Goal: Task Accomplishment & Management: Use online tool/utility

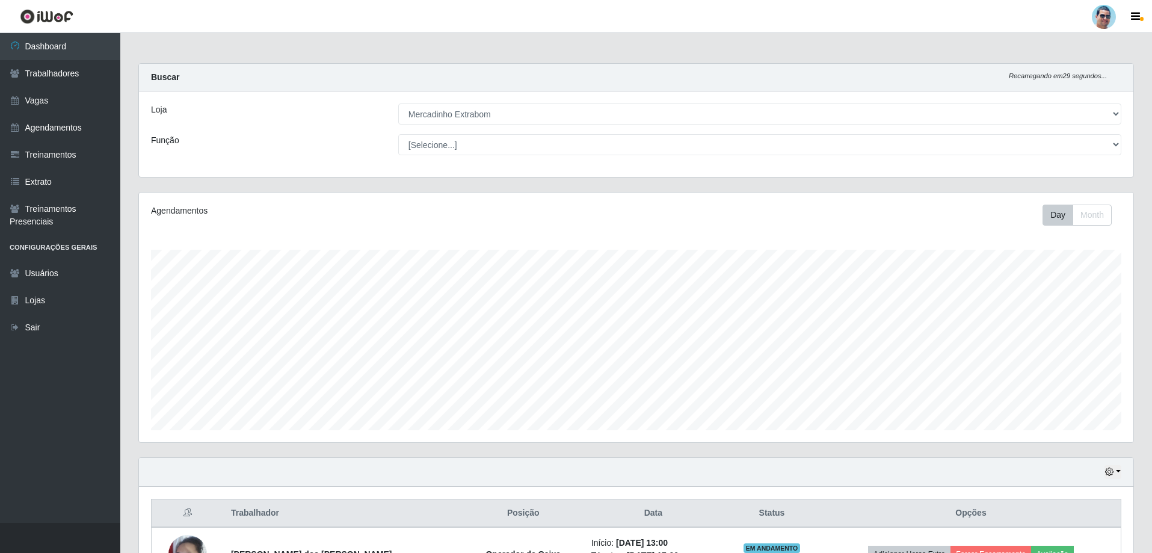
select select "175"
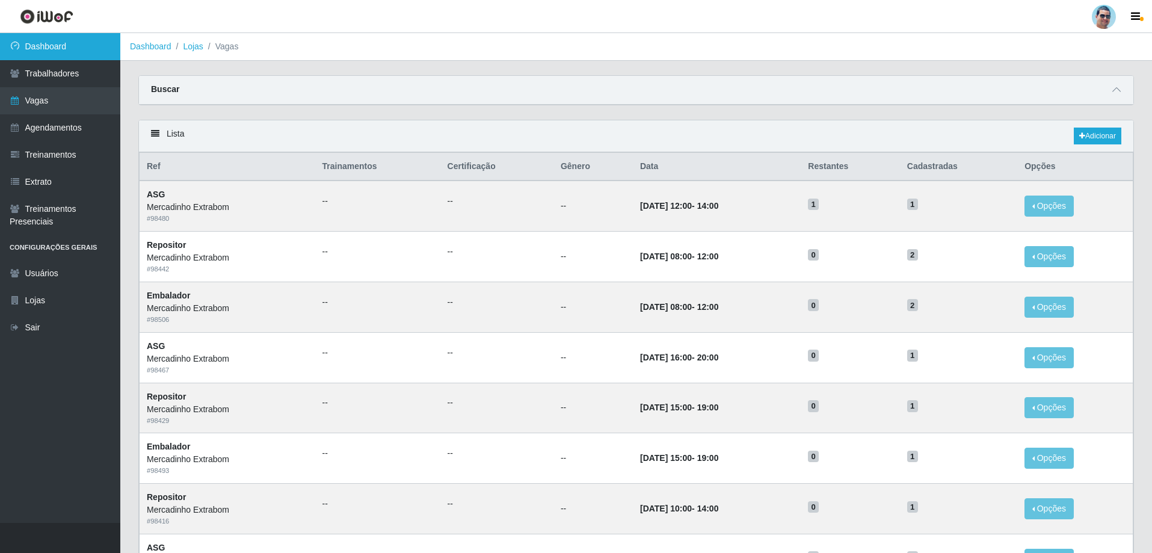
click at [78, 45] on link "Dashboard" at bounding box center [60, 46] width 120 height 27
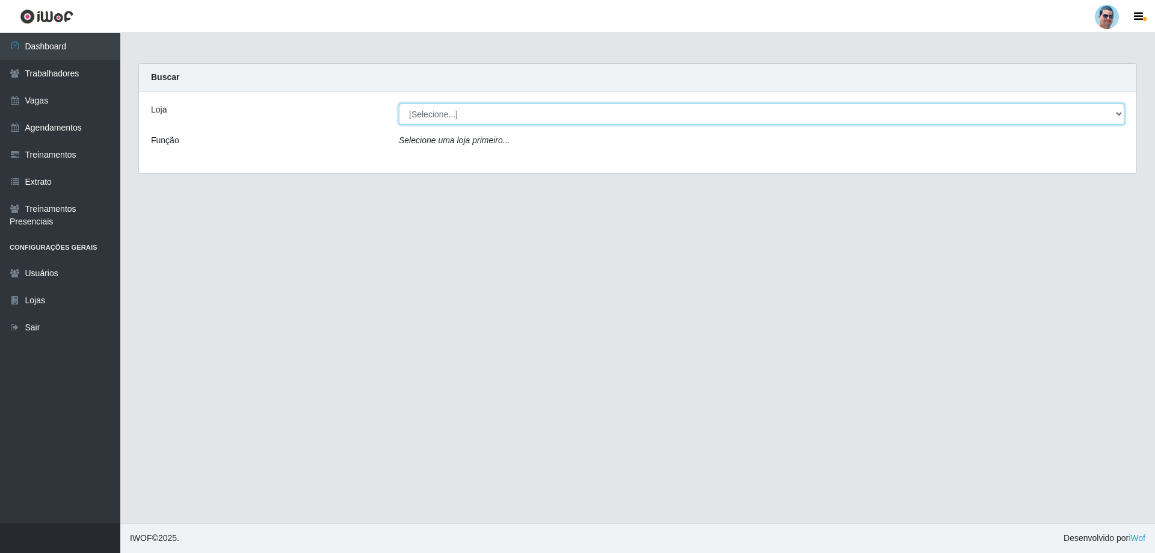
click at [473, 122] on select "[Selecione...] Mercadinho Extrabom" at bounding box center [761, 113] width 725 height 21
select select "175"
click at [399, 103] on select "[Selecione...] Mercadinho Extrabom" at bounding box center [761, 113] width 725 height 21
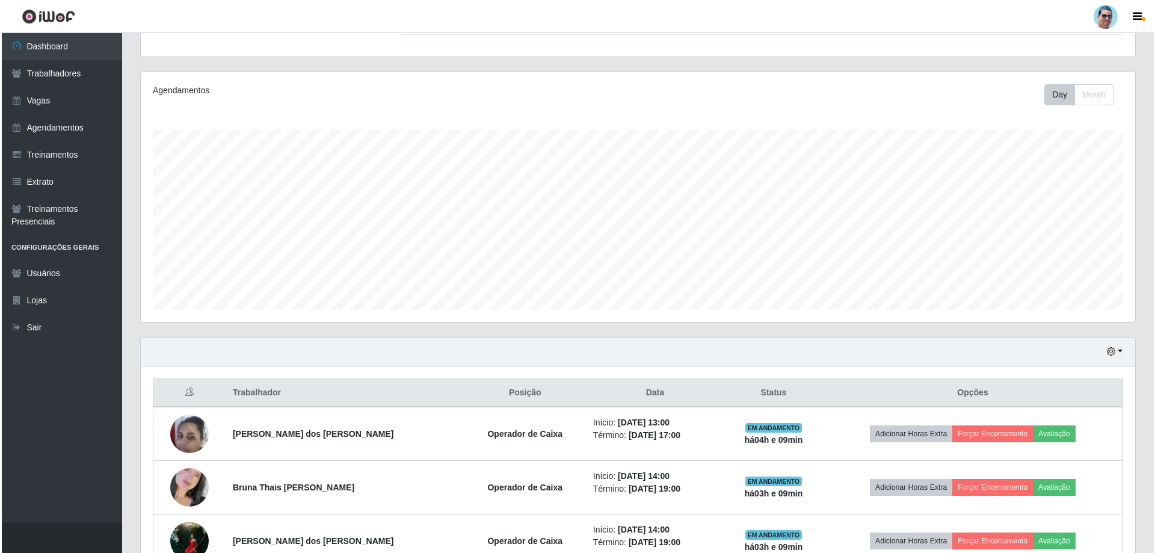
scroll to position [246, 0]
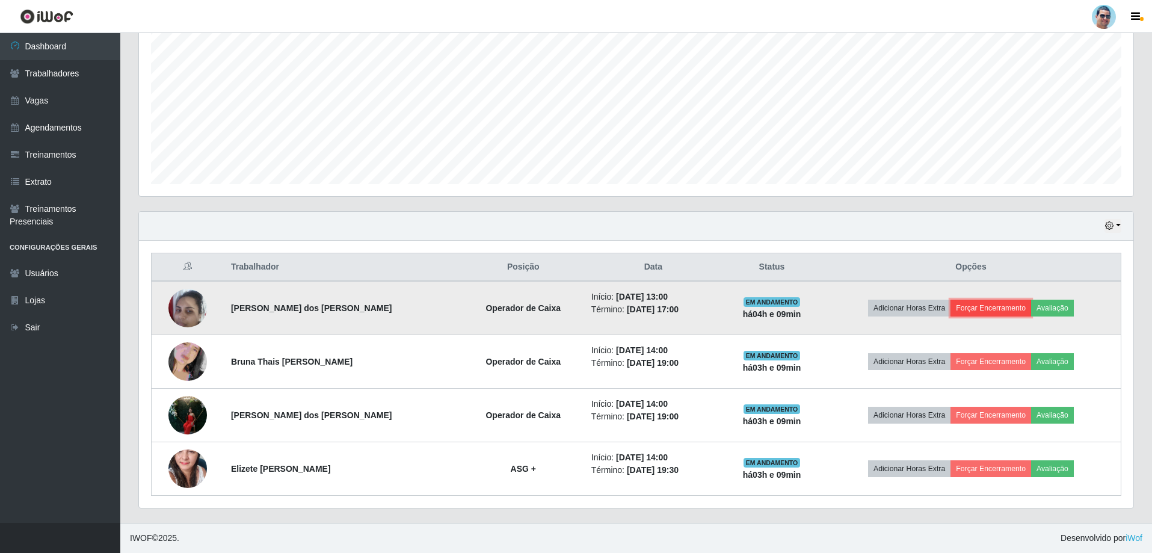
click at [967, 306] on button "Forçar Encerramento" at bounding box center [990, 308] width 81 height 17
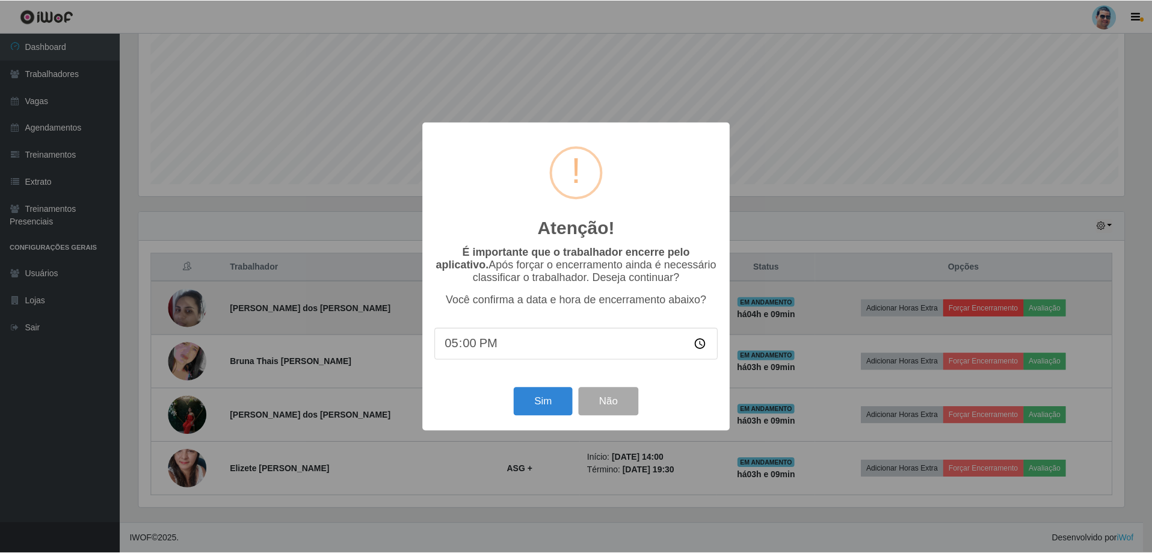
scroll to position [250, 988]
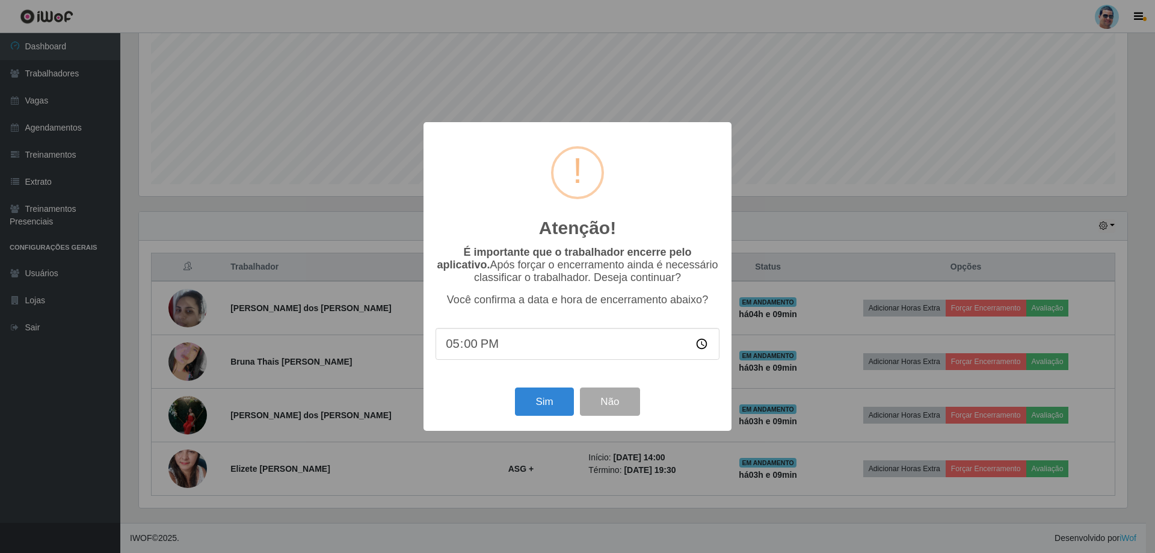
click at [470, 348] on input "17:00" at bounding box center [578, 344] width 284 height 32
type input "17:07"
click at [540, 404] on button "Sim" at bounding box center [544, 401] width 58 height 28
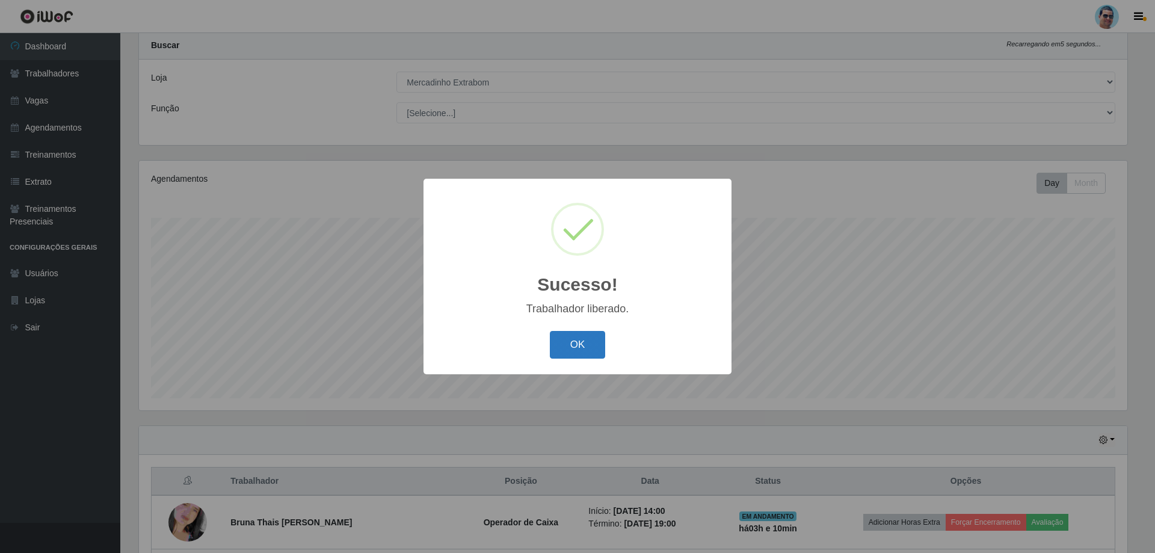
click at [582, 344] on button "OK" at bounding box center [578, 345] width 56 height 28
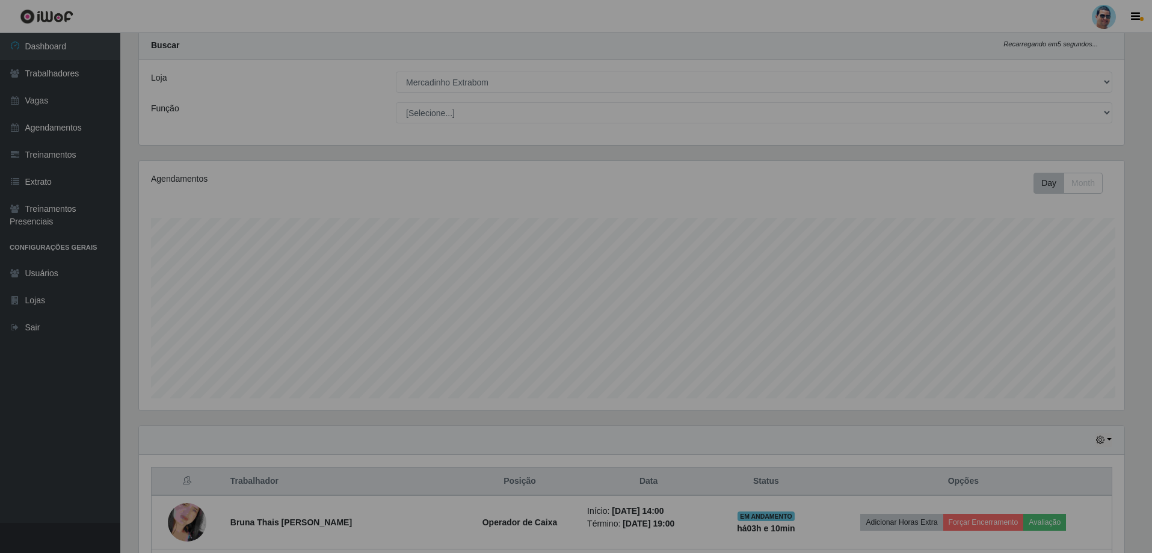
scroll to position [250, 994]
